Goal: Task Accomplishment & Management: Complete application form

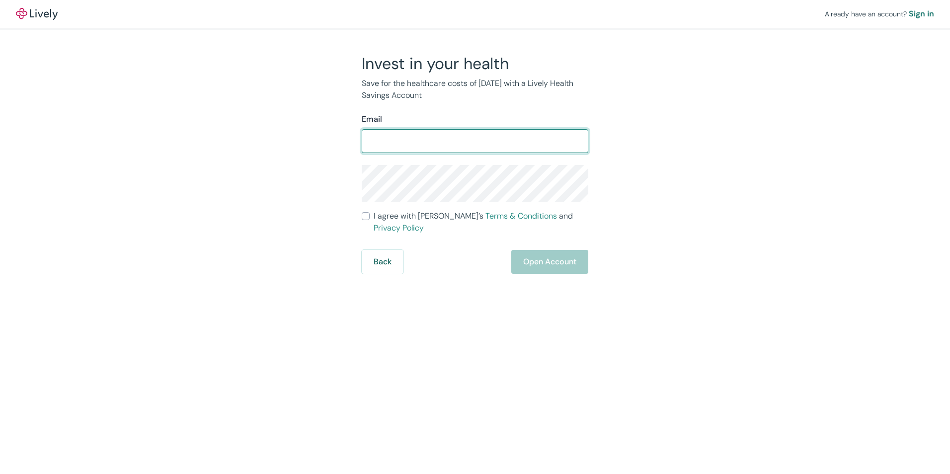
click at [740, 177] on div "Already have an account? Sign in Invest in your health Save for the healthcare …" at bounding box center [475, 137] width 950 height 274
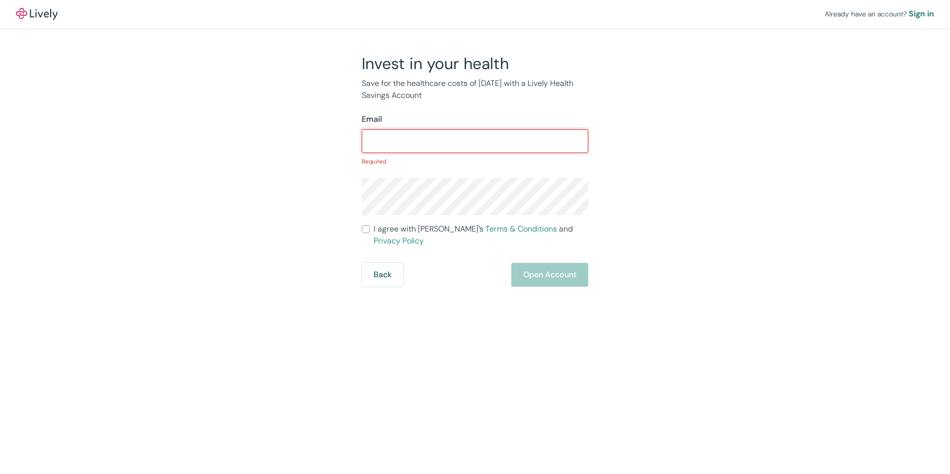
click at [414, 135] on input "Email" at bounding box center [475, 141] width 227 height 20
type input "[PERSON_NAME][EMAIL_ADDRESS][DOMAIN_NAME]"
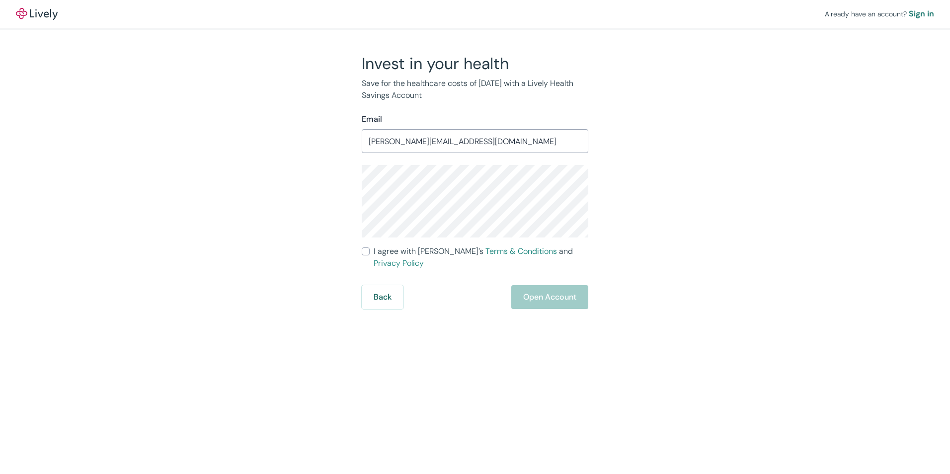
click at [0, 474] on com-1password-button at bounding box center [0, 474] width 0 height 0
click at [701, 222] on div "Invest in your health Save for the healthcare costs of [DATE] with a Lively Hea…" at bounding box center [469, 182] width 477 height 256
click at [366, 255] on input "I agree with Lively’s Terms & Conditions and Privacy Policy" at bounding box center [366, 252] width 8 height 8
checkbox input "true"
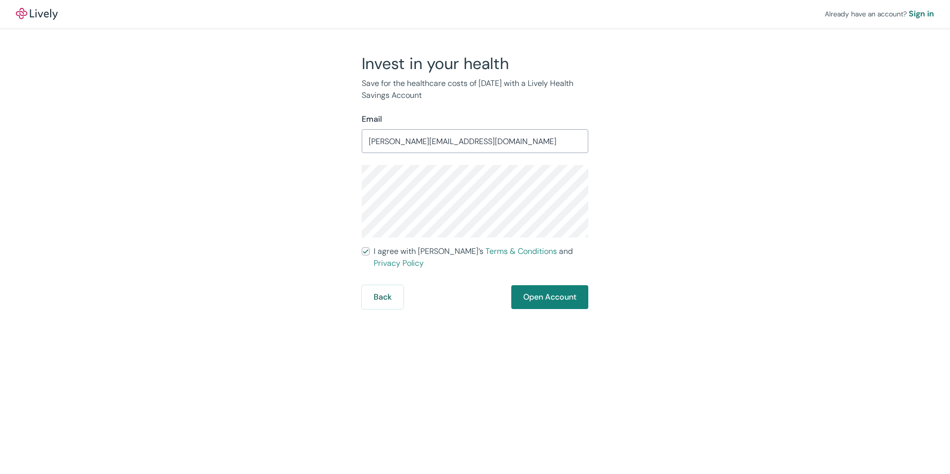
click at [760, 341] on div "Already have an account? Sign in Invest in your health Save for the healthcare …" at bounding box center [475, 237] width 950 height 474
click at [558, 286] on button "Open Account" at bounding box center [550, 297] width 77 height 24
